Goal: Transaction & Acquisition: Download file/media

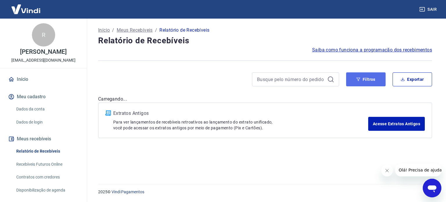
click at [368, 76] on button "Filtros" at bounding box center [365, 79] width 39 height 14
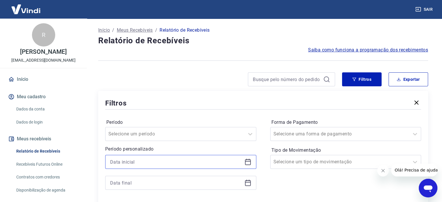
click at [171, 166] on input at bounding box center [176, 161] width 132 height 9
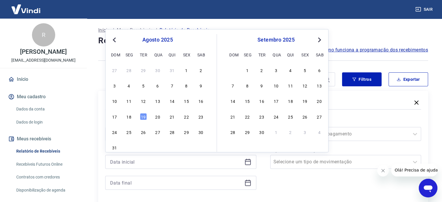
drag, startPoint x: 131, startPoint y: 115, endPoint x: 135, endPoint y: 120, distance: 6.2
click at [131, 115] on div "18" at bounding box center [128, 116] width 7 height 7
type input "[DATE]"
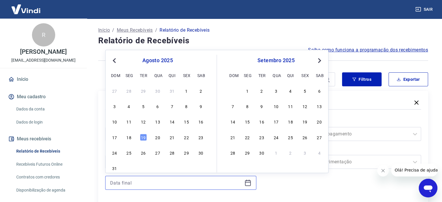
click at [139, 183] on input at bounding box center [176, 182] width 132 height 9
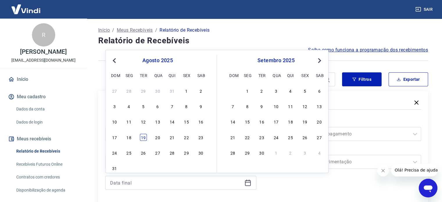
click at [143, 137] on div "19" at bounding box center [143, 137] width 7 height 7
type input "[DATE]"
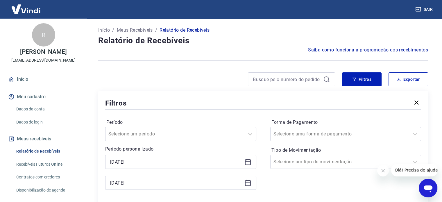
click at [380, 171] on button "Fechar mensagem da empresa" at bounding box center [383, 171] width 12 height 12
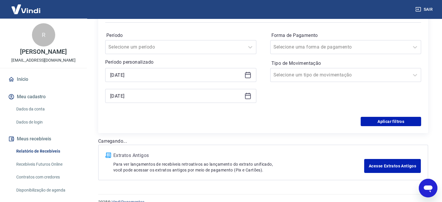
scroll to position [87, 0]
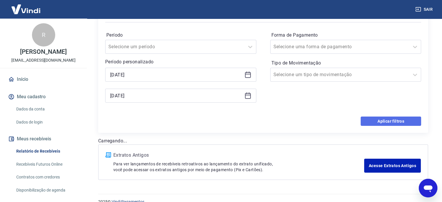
click at [380, 121] on button "Aplicar filtros" at bounding box center [390, 120] width 60 height 9
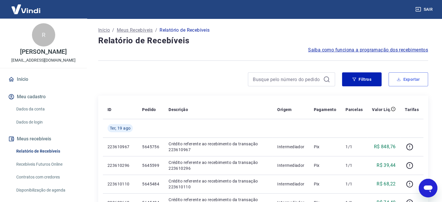
click at [414, 82] on button "Exportar" at bounding box center [407, 79] width 39 height 14
type input "[DATE]"
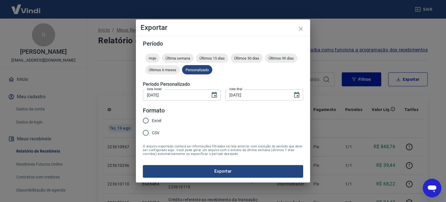
click at [146, 121] on input "Excel" at bounding box center [146, 120] width 12 height 12
radio input "true"
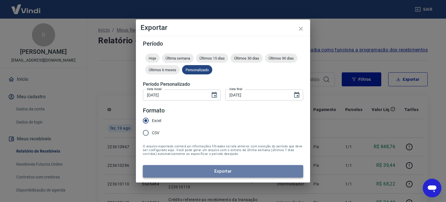
click at [200, 171] on button "Exportar" at bounding box center [223, 171] width 160 height 12
